Goal: Information Seeking & Learning: Learn about a topic

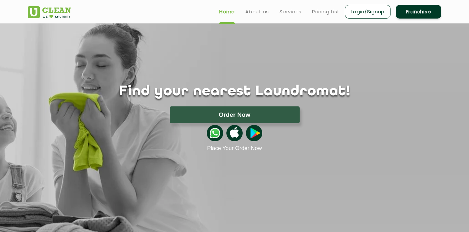
click at [421, 13] on link "Franchise" at bounding box center [418, 12] width 46 height 14
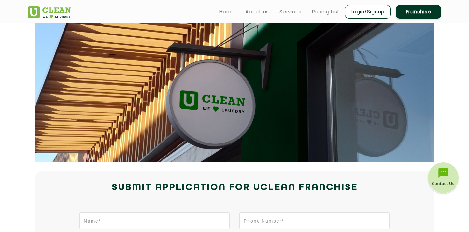
click at [324, 7] on ul "Home About us Services Pricing List Login/Signup Franchise" at bounding box center [327, 11] width 227 height 15
click at [325, 13] on link "Pricing List" at bounding box center [326, 12] width 28 height 8
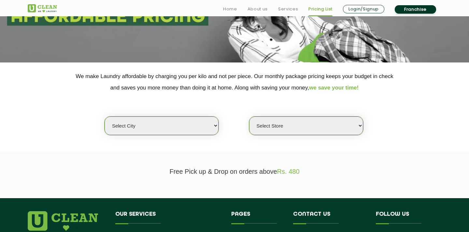
scroll to position [108, 0]
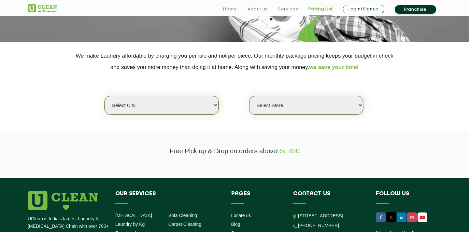
click at [175, 108] on select "Select city [GEOGRAPHIC_DATA] [GEOGRAPHIC_DATA] [GEOGRAPHIC_DATA] [GEOGRAPHIC_D…" at bounding box center [161, 105] width 114 height 19
select select "3"
click at [104, 96] on select "Select city [GEOGRAPHIC_DATA] [GEOGRAPHIC_DATA] [GEOGRAPHIC_DATA] [GEOGRAPHIC_D…" at bounding box center [161, 105] width 114 height 19
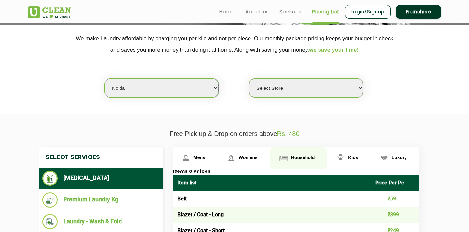
scroll to position [122, 0]
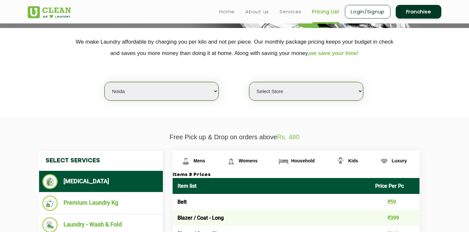
click at [302, 98] on select "Select Store [GEOGRAPHIC_DATA] [GEOGRAPHIC_DATA] [GEOGRAPHIC_DATA] [GEOGRAPHIC_…" at bounding box center [306, 91] width 114 height 19
select select "120"
click at [249, 82] on select "Select Store [GEOGRAPHIC_DATA] [GEOGRAPHIC_DATA] [GEOGRAPHIC_DATA] [GEOGRAPHIC_…" at bounding box center [306, 91] width 114 height 19
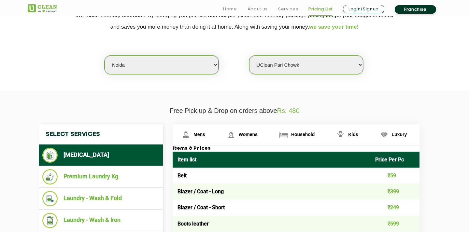
scroll to position [154, 0]
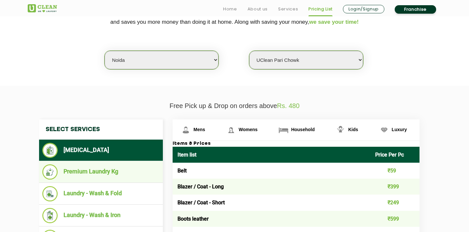
click at [105, 176] on li "Premium Laundry Kg" at bounding box center [100, 171] width 117 height 15
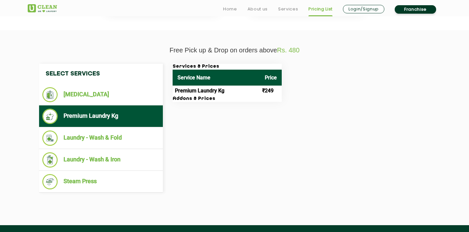
scroll to position [212, 0]
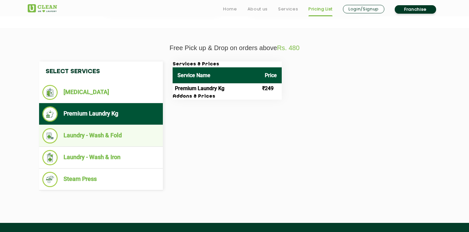
click at [104, 135] on li "Laundry - Wash & Fold" at bounding box center [100, 135] width 117 height 15
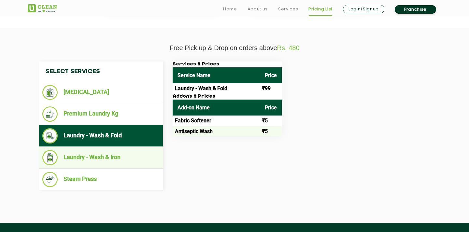
click at [108, 160] on li "Laundry - Wash & Iron" at bounding box center [100, 157] width 117 height 15
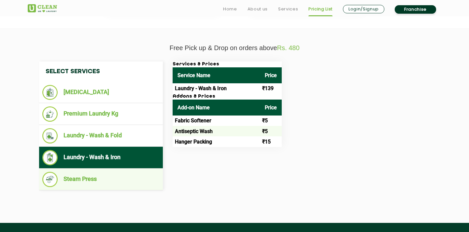
click at [104, 178] on li "Steam Press" at bounding box center [100, 179] width 117 height 15
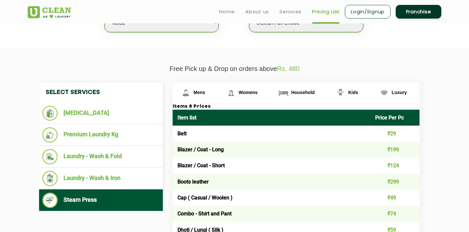
scroll to position [189, 0]
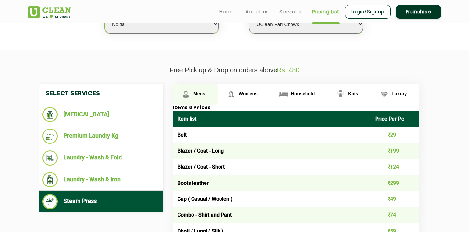
click at [196, 97] on link "Mens" at bounding box center [194, 94] width 45 height 21
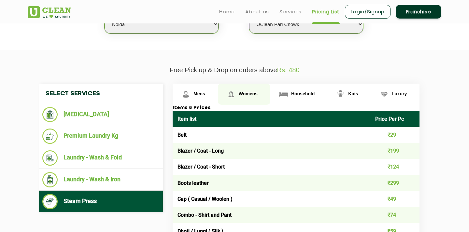
click at [239, 93] on span "Womens" at bounding box center [248, 93] width 19 height 5
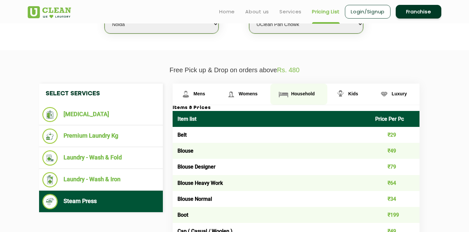
click at [295, 94] on span "Household" at bounding box center [302, 93] width 23 height 5
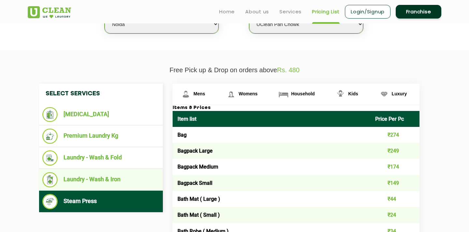
click at [96, 188] on ul "Laundry - Wash & Iron" at bounding box center [101, 180] width 124 height 22
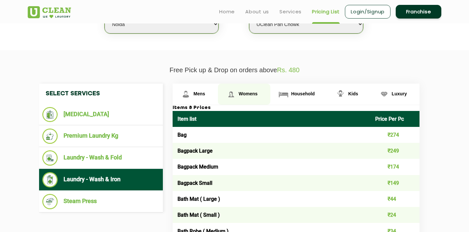
click at [252, 91] on link "Womens" at bounding box center [244, 94] width 52 height 21
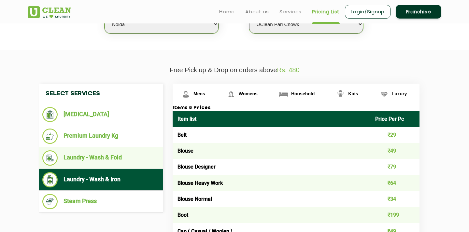
click at [91, 153] on li "Laundry - Wash & Fold" at bounding box center [100, 157] width 117 height 15
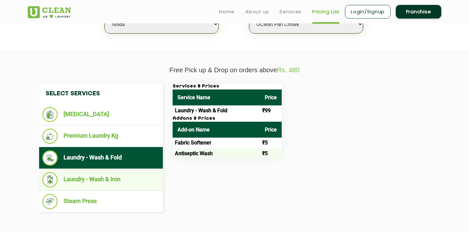
click at [109, 179] on li "Laundry - Wash & Iron" at bounding box center [100, 179] width 117 height 15
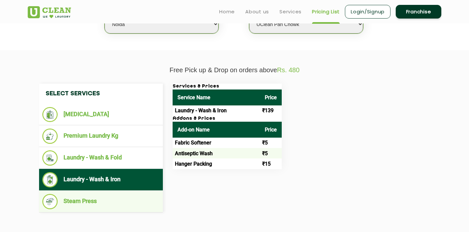
click at [85, 201] on li "Steam Press" at bounding box center [100, 201] width 117 height 15
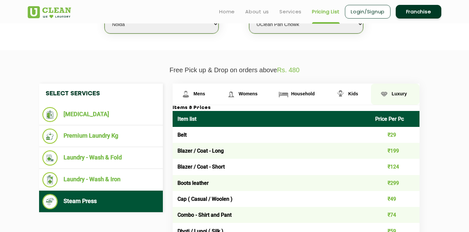
click at [400, 92] on span "Luxury" at bounding box center [399, 93] width 15 height 5
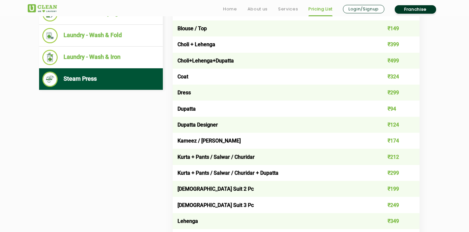
scroll to position [323, 0]
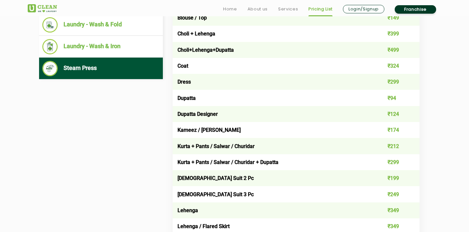
click at [88, 71] on li "Steam Press" at bounding box center [100, 68] width 117 height 15
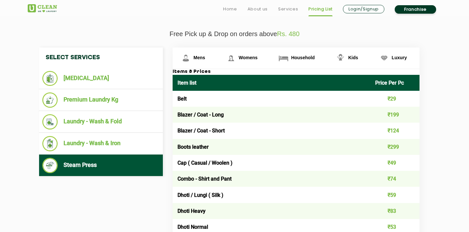
scroll to position [229, 0]
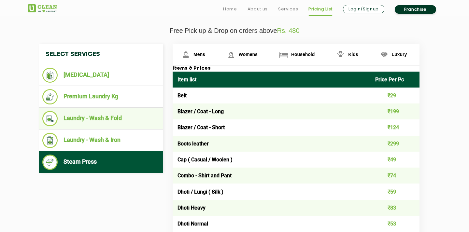
click at [95, 120] on li "Laundry - Wash & Fold" at bounding box center [100, 118] width 117 height 15
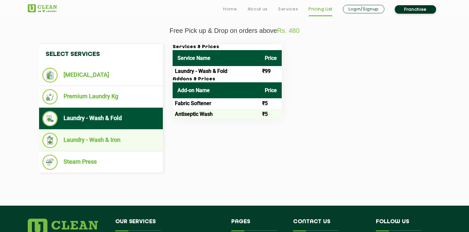
click at [97, 143] on li "Laundry - Wash & Iron" at bounding box center [100, 140] width 117 height 15
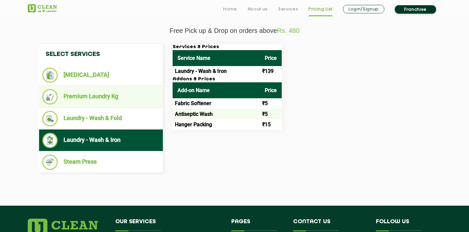
click at [95, 98] on li "Premium Laundry Kg" at bounding box center [100, 96] width 117 height 15
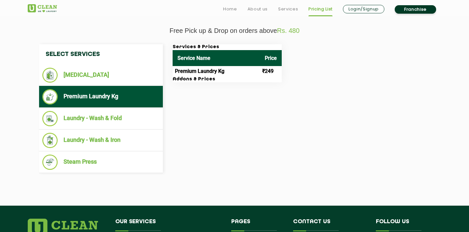
click at [206, 129] on div "Select Services [MEDICAL_DATA] Premium Laundry Kg Laundry - Wash & Fold Laundry…" at bounding box center [234, 108] width 400 height 129
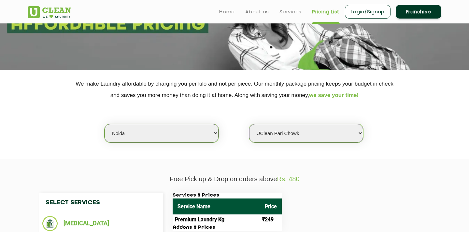
scroll to position [0, 0]
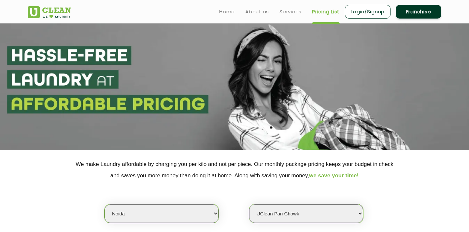
click at [57, 10] on img at bounding box center [49, 12] width 43 height 12
